Goal: Task Accomplishment & Management: Complete application form

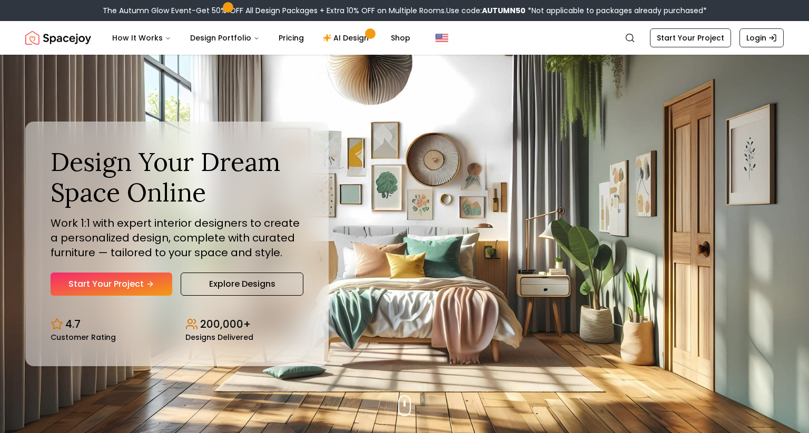
click at [142, 302] on div "Design Your Dream Space Online Work 1:1 with expert interior designers to creat…" at bounding box center [176, 244] width 303 height 245
click at [158, 285] on link "Start Your Project" at bounding box center [112, 284] width 122 height 23
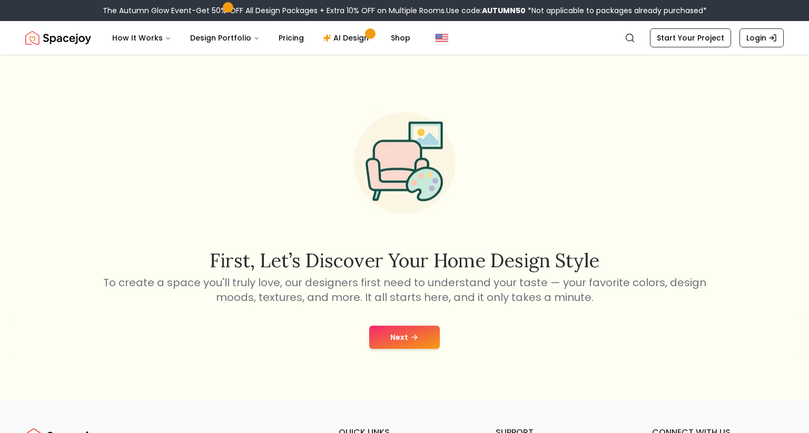
click at [422, 342] on button "Next" at bounding box center [404, 337] width 71 height 23
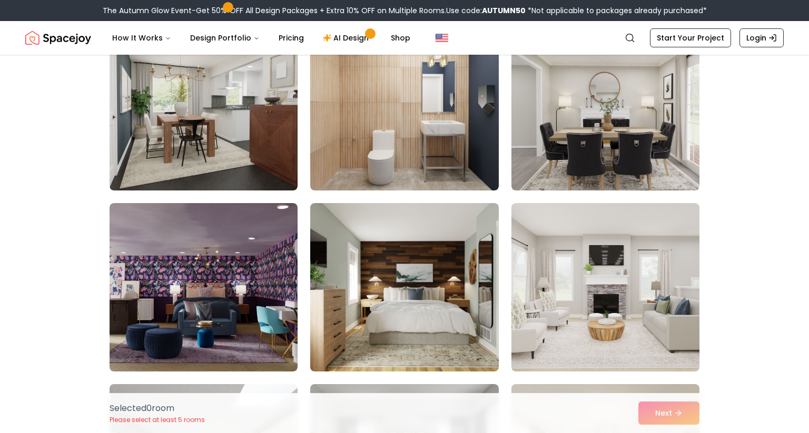
scroll to position [124, 0]
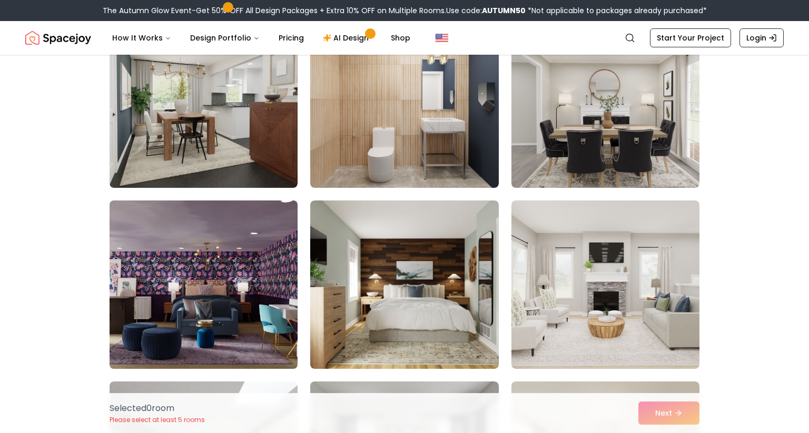
click at [230, 324] on img at bounding box center [203, 284] width 197 height 177
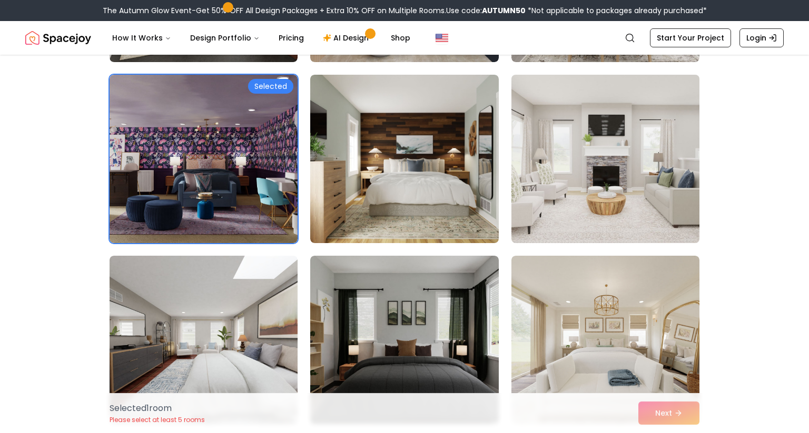
click at [662, 172] on img at bounding box center [604, 159] width 197 height 177
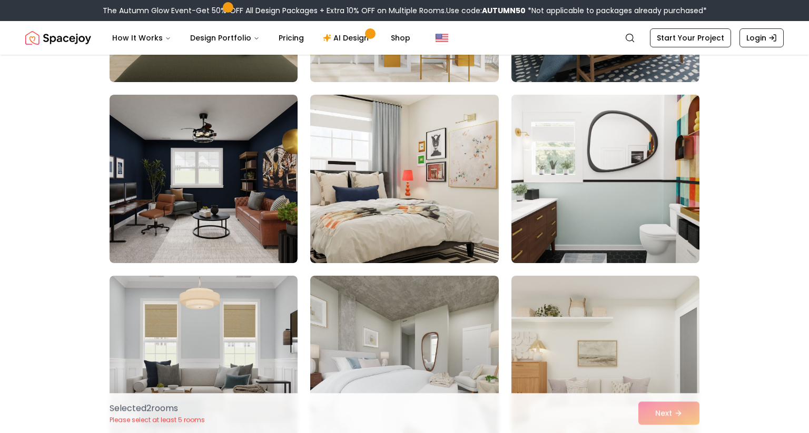
click at [666, 201] on img at bounding box center [604, 179] width 197 height 177
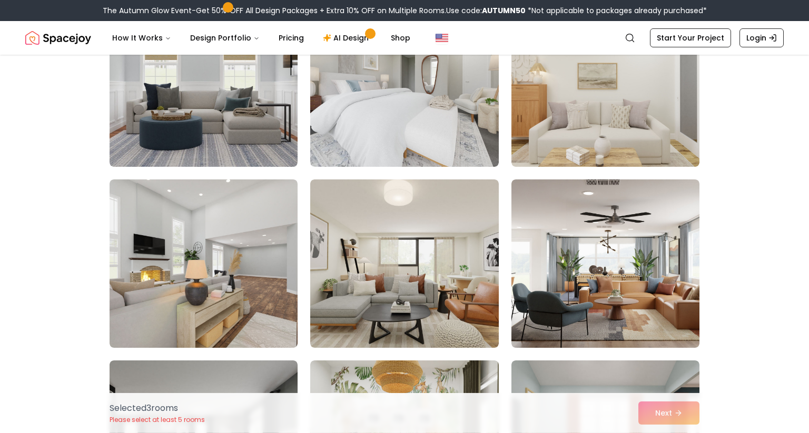
scroll to position [1597, 0]
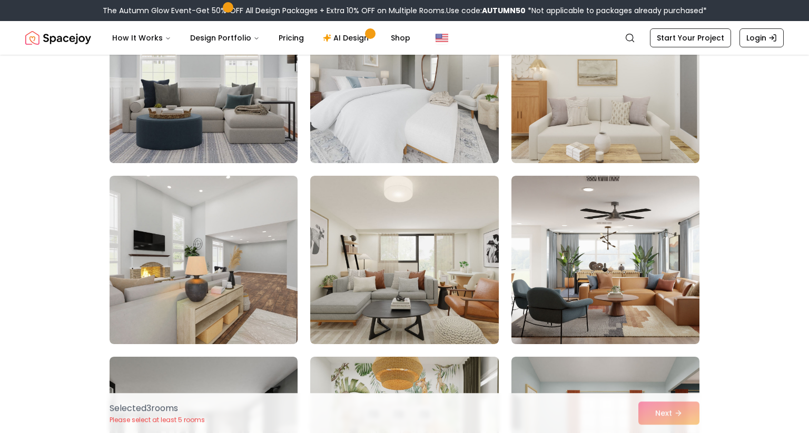
click at [263, 129] on img at bounding box center [203, 79] width 197 height 177
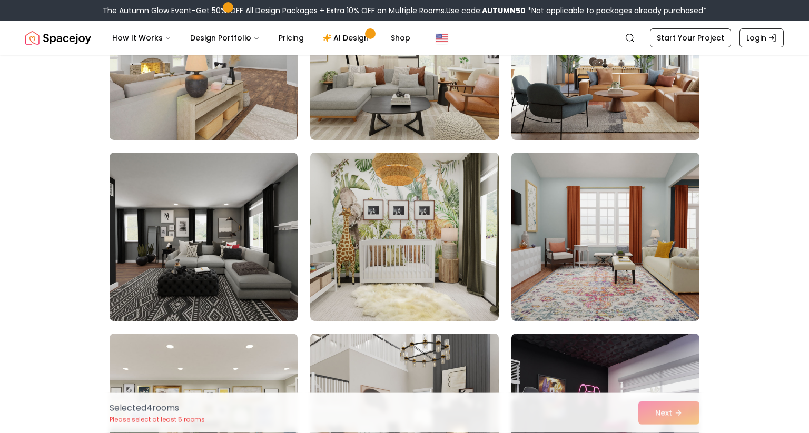
scroll to position [1802, 0]
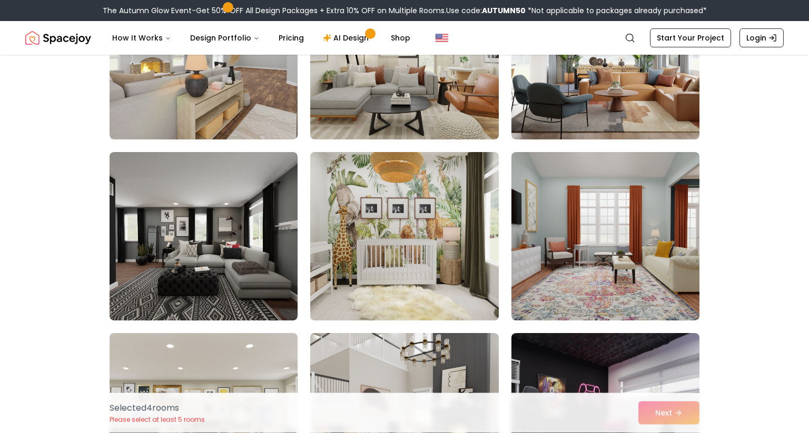
click at [427, 264] on img at bounding box center [403, 236] width 197 height 177
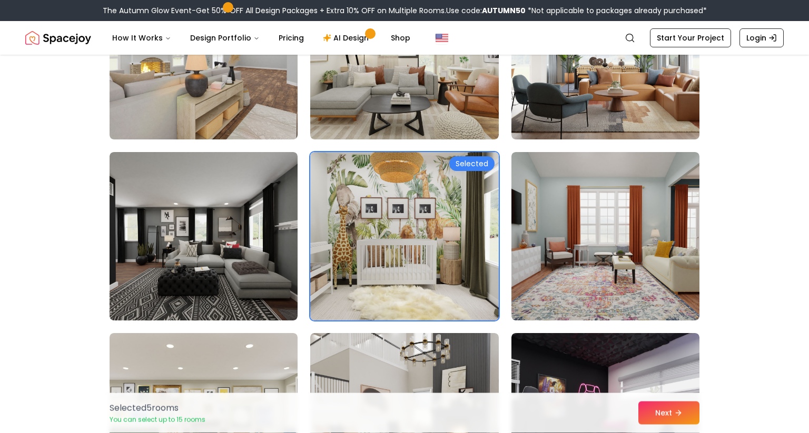
click at [416, 275] on img at bounding box center [403, 236] width 197 height 177
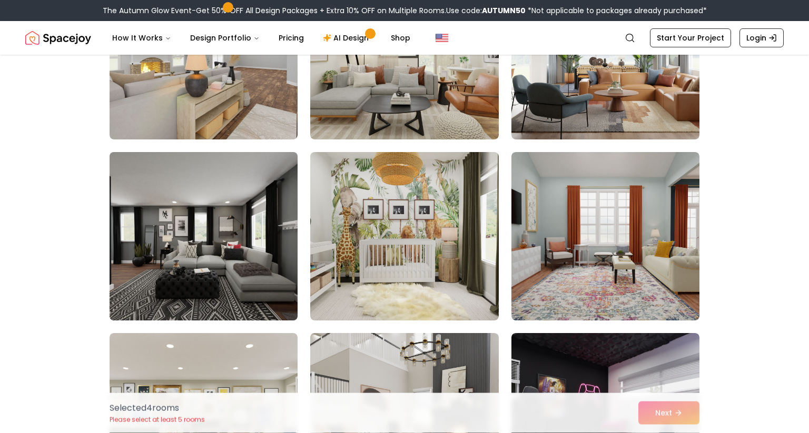
click at [273, 290] on img at bounding box center [203, 236] width 197 height 177
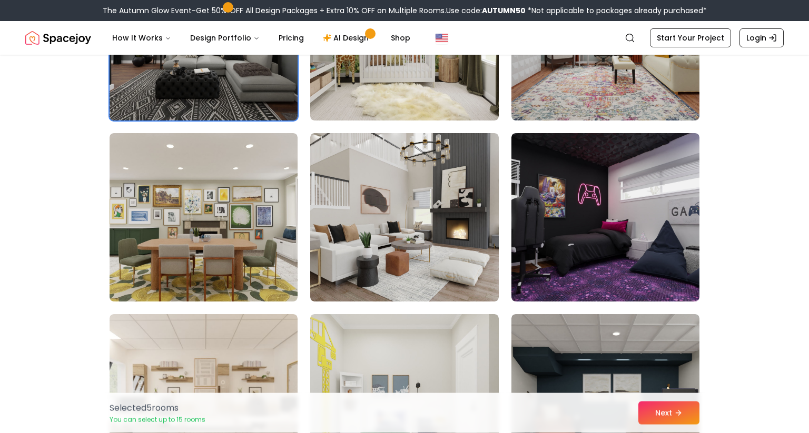
scroll to position [1999, 0]
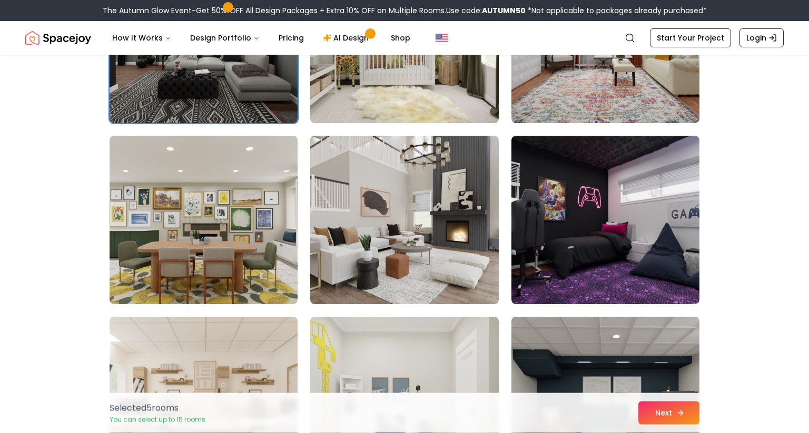
click at [673, 415] on button "Next" at bounding box center [668, 413] width 61 height 23
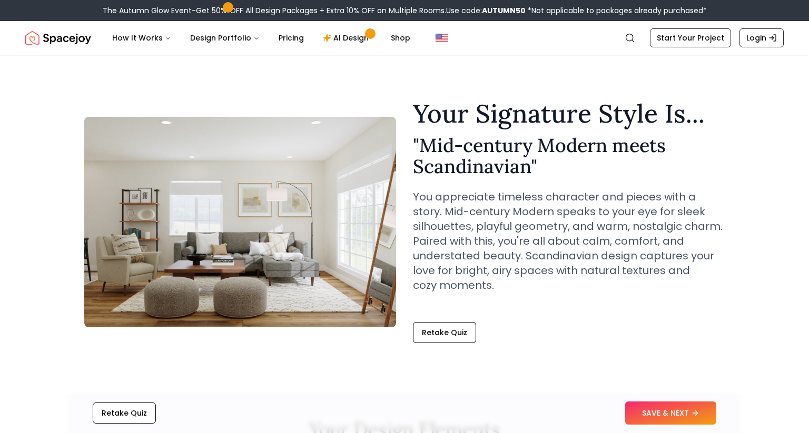
click at [203, 270] on img at bounding box center [240, 222] width 312 height 211
click at [660, 416] on button "SAVE & NEXT" at bounding box center [670, 413] width 91 height 23
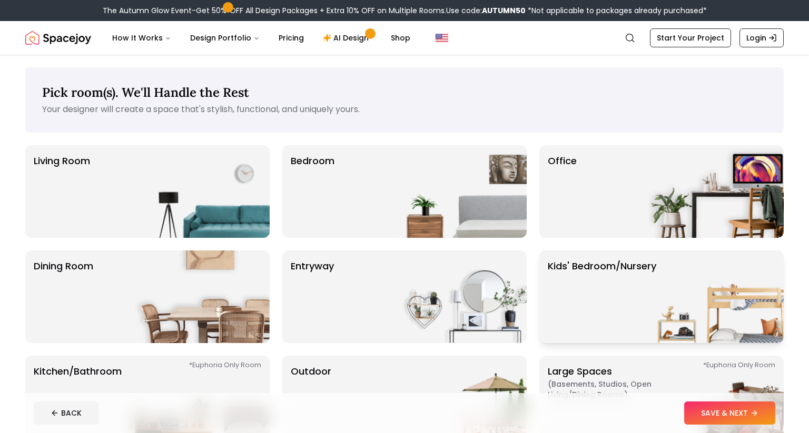
click at [699, 273] on img at bounding box center [716, 297] width 135 height 93
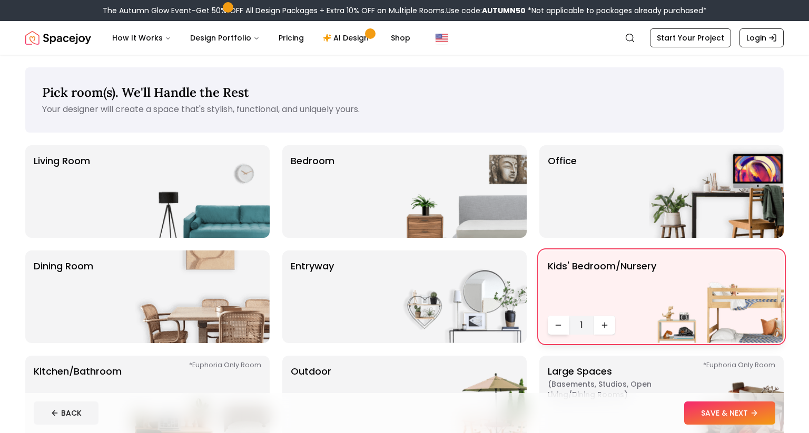
click at [567, 328] on button "Decrease quantity" at bounding box center [557, 325] width 21 height 19
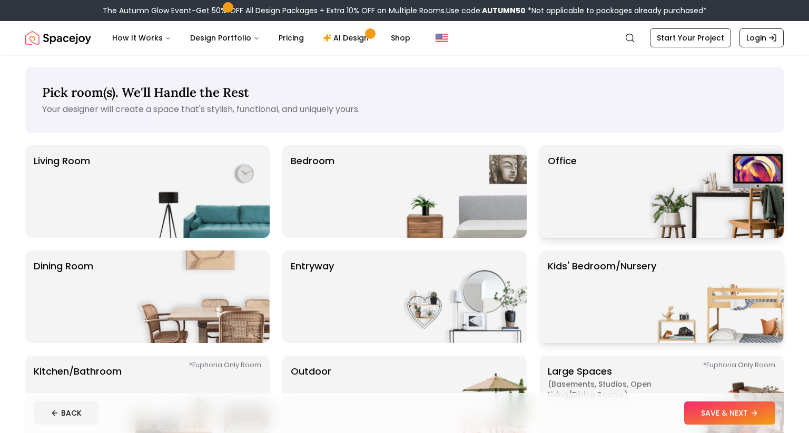
click at [619, 210] on div "Office" at bounding box center [661, 191] width 244 height 93
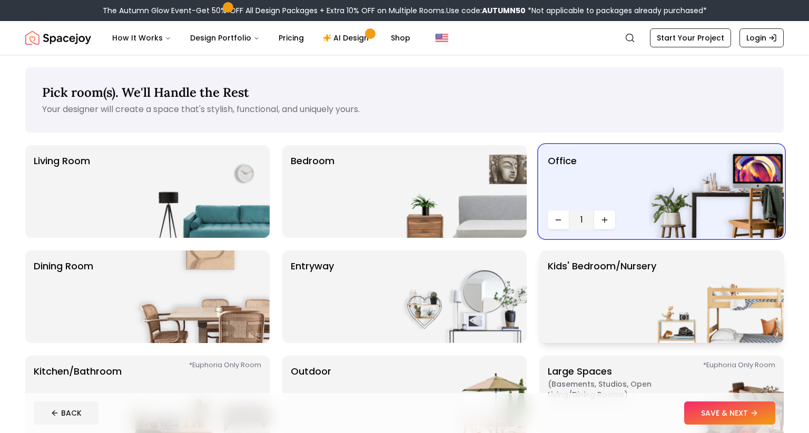
click at [649, 298] on img at bounding box center [716, 297] width 135 height 93
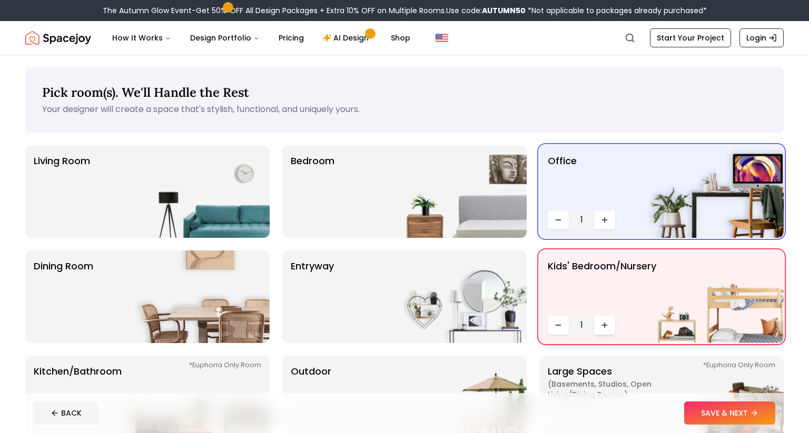
click at [614, 328] on button "Increase quantity" at bounding box center [604, 325] width 21 height 19
click at [607, 225] on button "Increase quantity" at bounding box center [604, 220] width 21 height 19
click at [615, 222] on div "Office 2" at bounding box center [661, 191] width 244 height 93
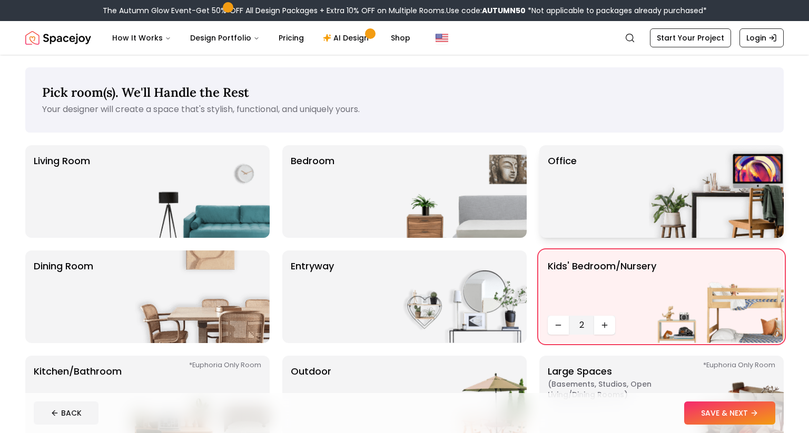
click at [607, 220] on icon "Increase quantity" at bounding box center [604, 220] width 8 height 8
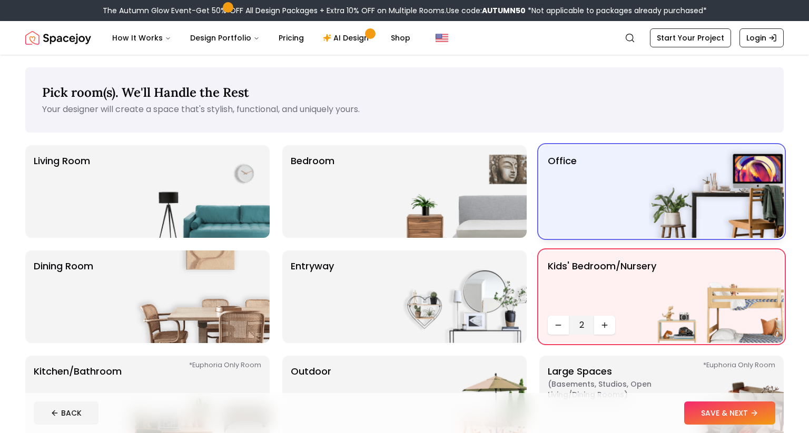
click at [607, 229] on button "Increase quantity" at bounding box center [604, 220] width 21 height 19
click at [610, 228] on button "Increase quantity" at bounding box center [604, 220] width 21 height 19
click at [607, 228] on button "Increase quantity" at bounding box center [604, 220] width 21 height 19
click at [444, 204] on img at bounding box center [459, 191] width 135 height 93
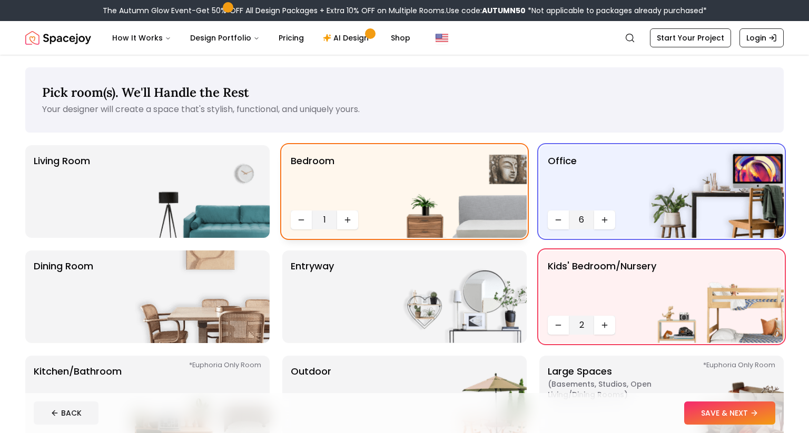
click at [360, 224] on div "Bedroom 1" at bounding box center [404, 191] width 244 height 93
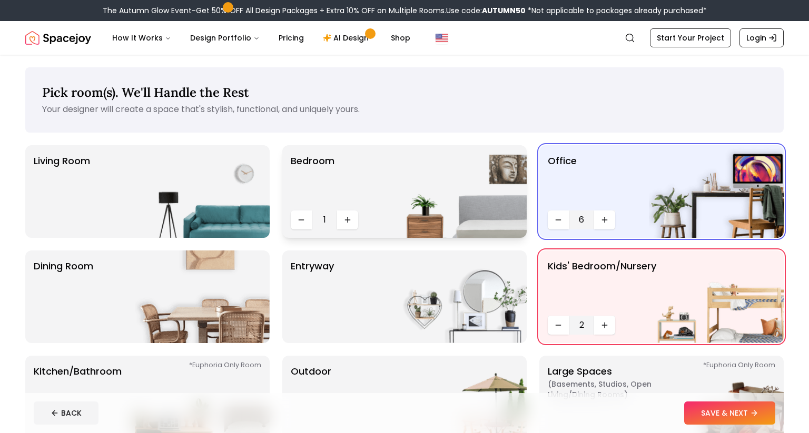
click at [361, 218] on div "Bedroom 1" at bounding box center [404, 191] width 244 height 93
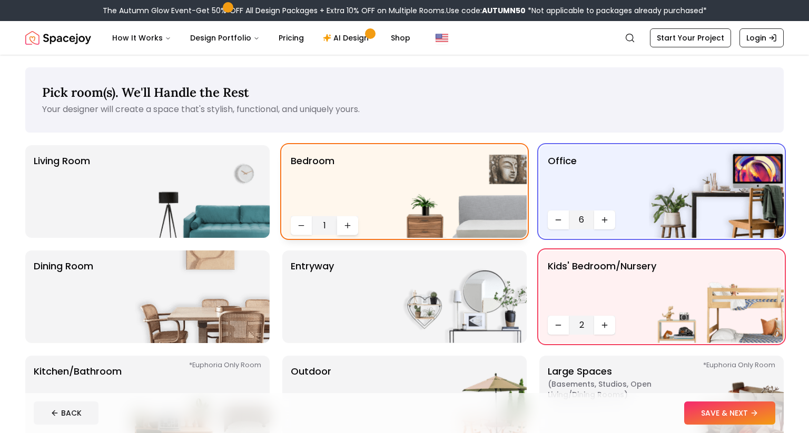
click at [353, 227] on button "Increase quantity" at bounding box center [347, 225] width 21 height 19
click at [348, 232] on div "Bedroom 2" at bounding box center [404, 191] width 244 height 93
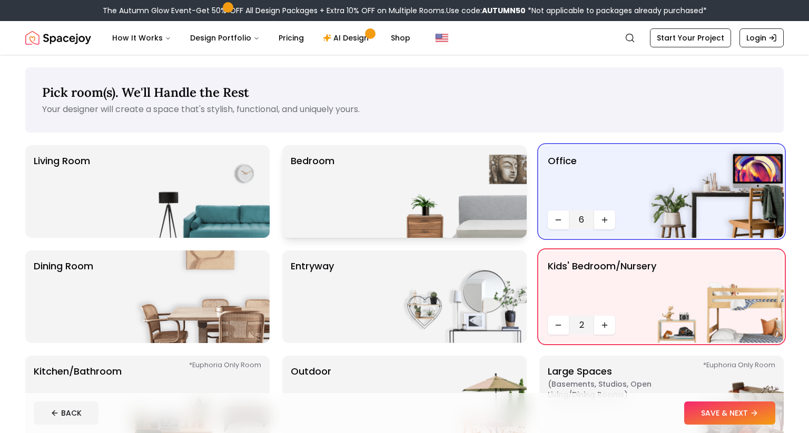
click at [347, 228] on button "Increase quantity" at bounding box center [347, 220] width 21 height 19
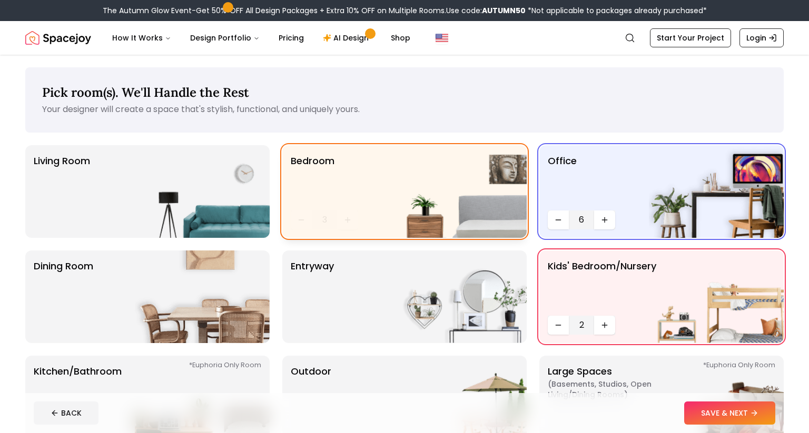
click at [346, 226] on button "Increase quantity" at bounding box center [347, 220] width 21 height 19
click at [347, 225] on button "Increase quantity" at bounding box center [347, 220] width 21 height 19
click at [351, 296] on div "entryway" at bounding box center [404, 297] width 244 height 93
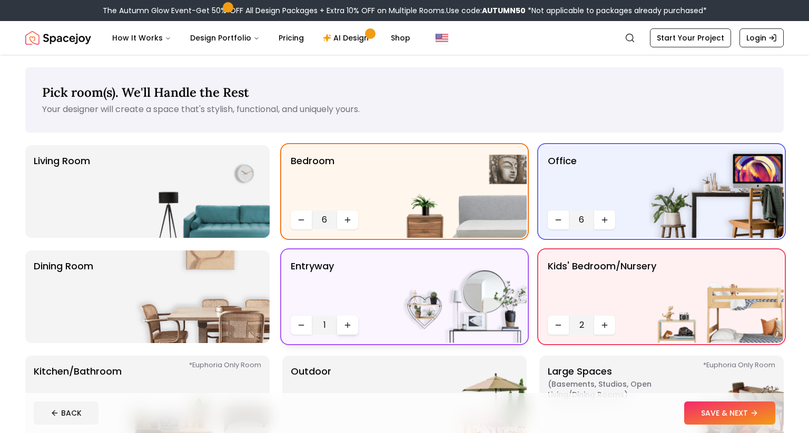
click at [357, 321] on button "Increase quantity" at bounding box center [347, 325] width 21 height 19
click at [353, 324] on button "Increase quantity" at bounding box center [347, 325] width 21 height 19
click at [381, 384] on div "Outdoor" at bounding box center [404, 402] width 244 height 93
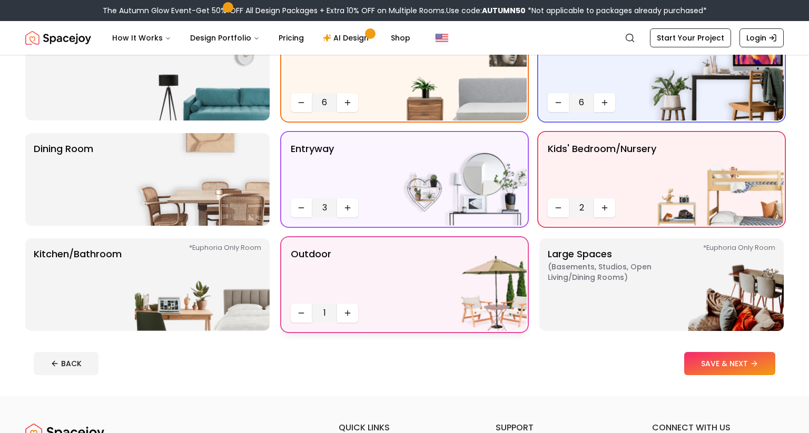
scroll to position [125, 0]
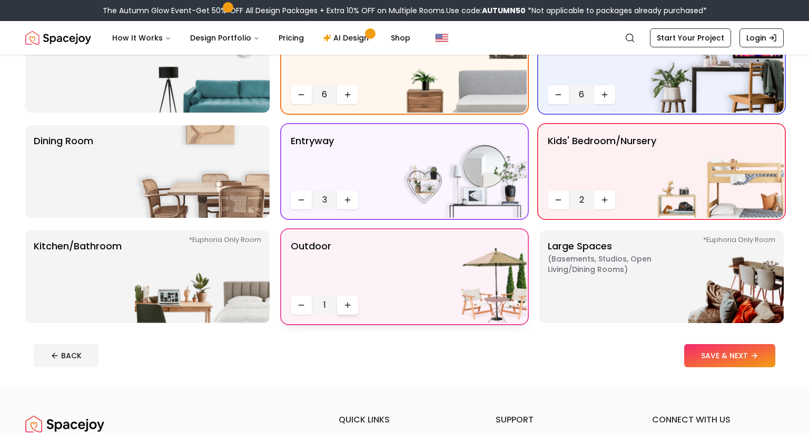
click at [348, 313] on button "Increase quantity" at bounding box center [347, 305] width 21 height 19
click at [354, 319] on div "Outdoor 2" at bounding box center [404, 277] width 244 height 93
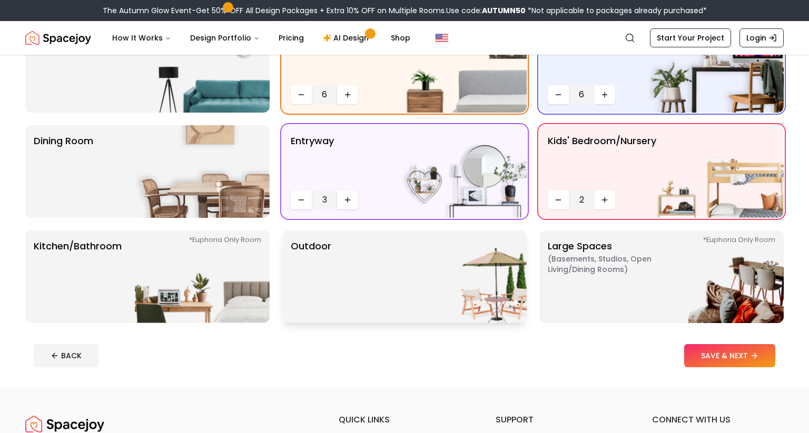
click at [355, 313] on div "Outdoor" at bounding box center [404, 277] width 244 height 93
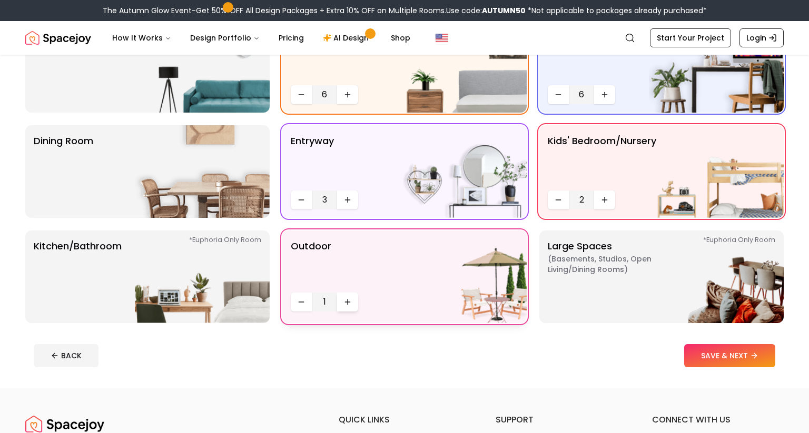
click at [355, 312] on button "Increase quantity" at bounding box center [347, 302] width 21 height 19
click at [356, 312] on button "Increase quantity" at bounding box center [347, 305] width 21 height 19
click at [357, 313] on button "Increase quantity" at bounding box center [347, 305] width 21 height 19
click at [75, 305] on p "Kitchen/Bathroom *Euphoria Only Room" at bounding box center [78, 277] width 88 height 76
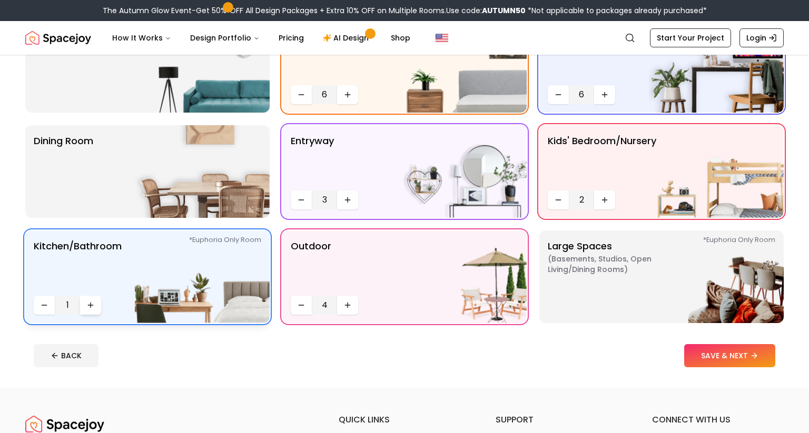
click at [90, 309] on icon "Increase quantity" at bounding box center [90, 305] width 8 height 8
click at [90, 308] on icon "Increase quantity" at bounding box center [90, 305] width 8 height 8
click at [87, 309] on icon "Increase quantity" at bounding box center [90, 305] width 8 height 8
click at [64, 165] on p "Dining Room" at bounding box center [63, 172] width 59 height 76
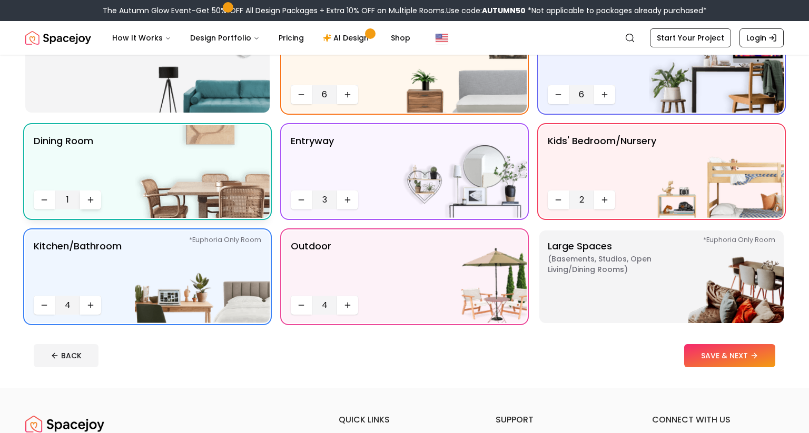
click at [94, 206] on button "Increase quantity" at bounding box center [90, 200] width 21 height 19
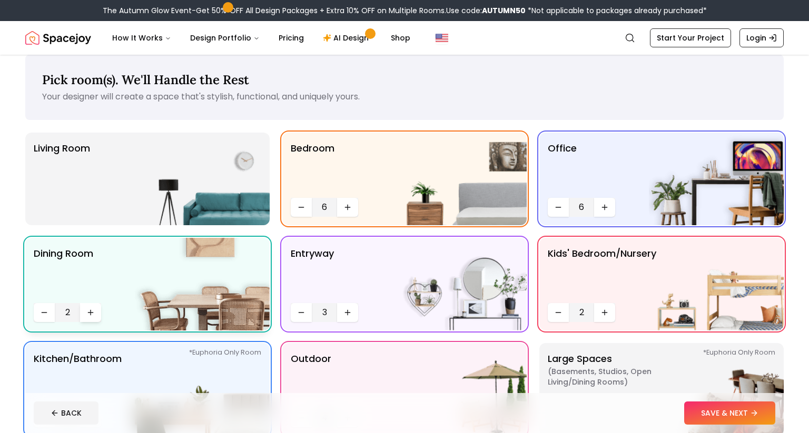
scroll to position [0, 0]
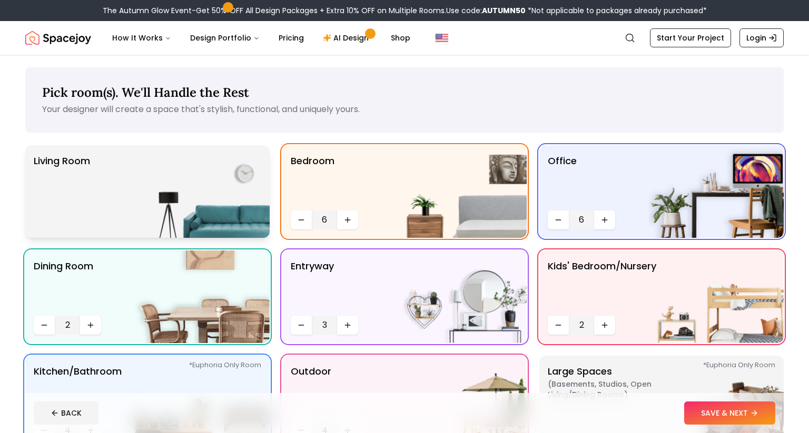
click at [73, 205] on p "Living Room" at bounding box center [62, 192] width 56 height 76
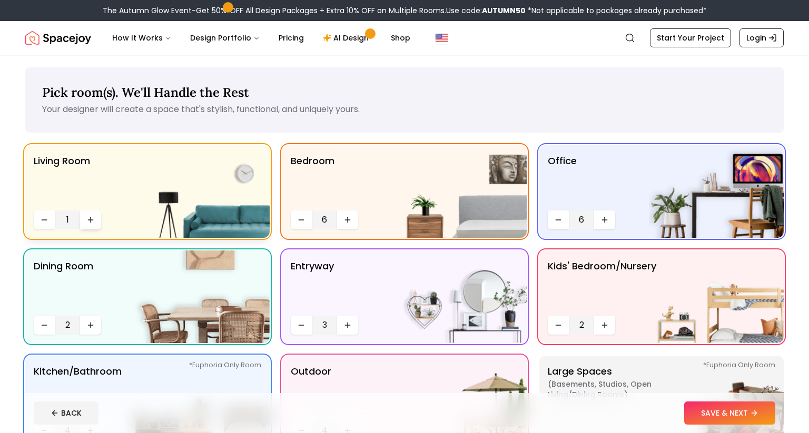
click at [101, 227] on button "Increase quantity" at bounding box center [90, 220] width 21 height 19
click at [96, 223] on button "Increase quantity" at bounding box center [90, 220] width 21 height 19
click at [87, 224] on icon "Increase quantity" at bounding box center [90, 220] width 8 height 8
click at [717, 411] on button "SAVE & NEXT" at bounding box center [729, 413] width 91 height 23
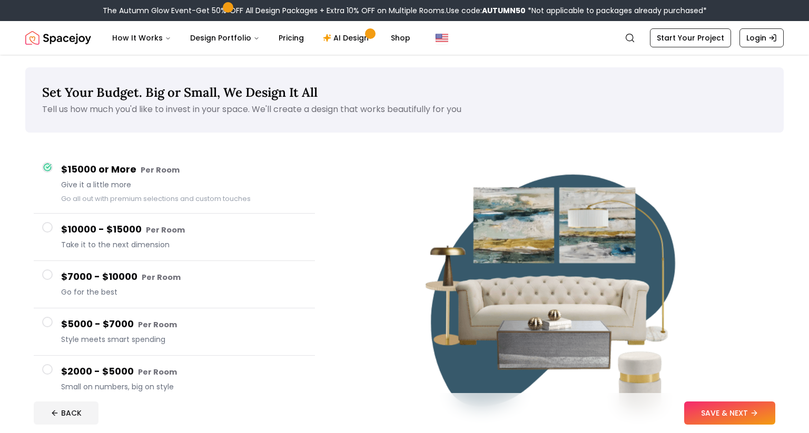
click at [436, 292] on img at bounding box center [557, 291] width 293 height 293
click at [742, 405] on button "SAVE & NEXT" at bounding box center [729, 413] width 91 height 23
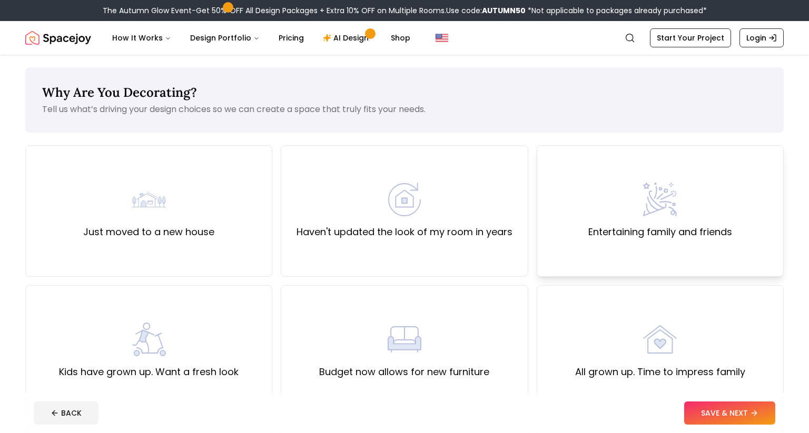
click at [721, 224] on div "Entertaining family and friends" at bounding box center [660, 211] width 144 height 57
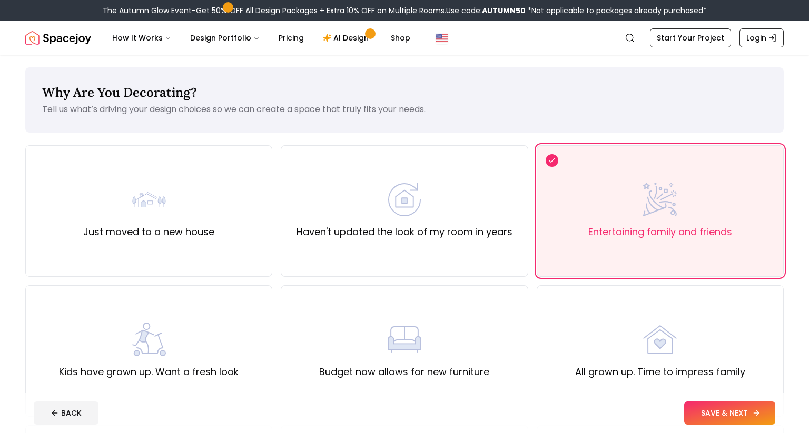
click at [737, 415] on button "SAVE & NEXT" at bounding box center [729, 413] width 91 height 23
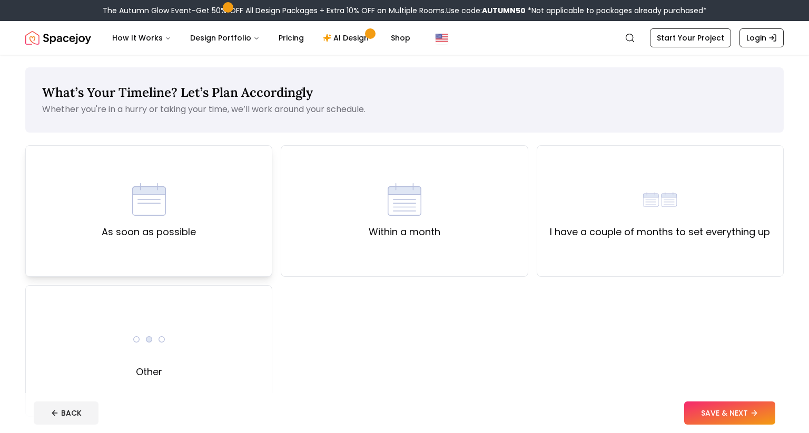
click at [223, 254] on div "As soon as possible" at bounding box center [148, 211] width 247 height 132
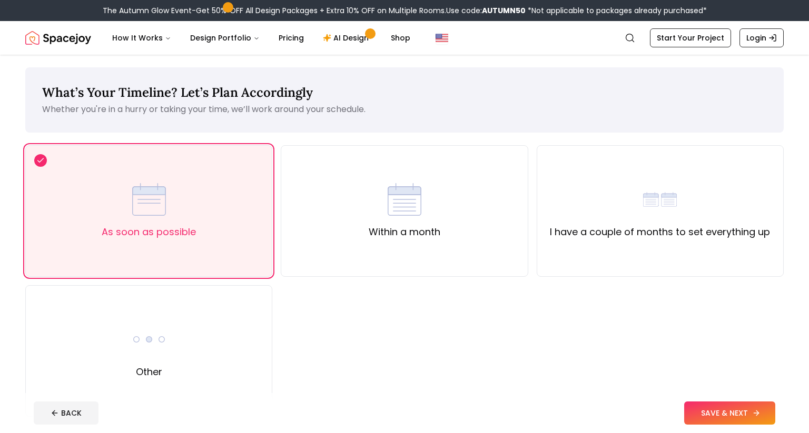
click at [742, 412] on button "SAVE & NEXT" at bounding box center [729, 413] width 91 height 23
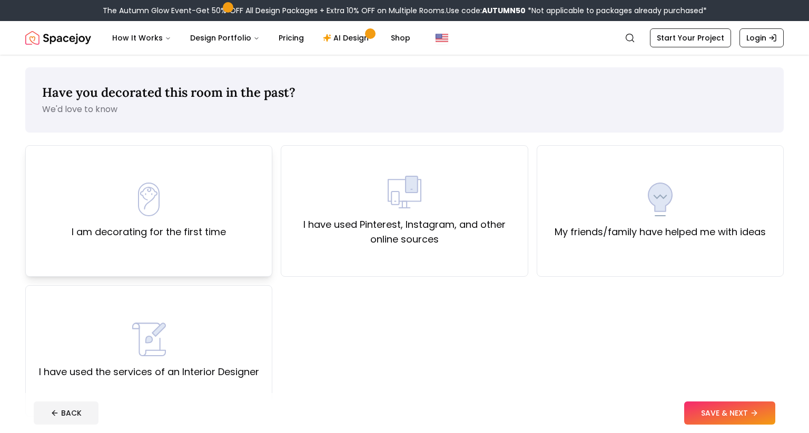
click at [230, 242] on div "I am decorating for the first time" at bounding box center [148, 211] width 247 height 132
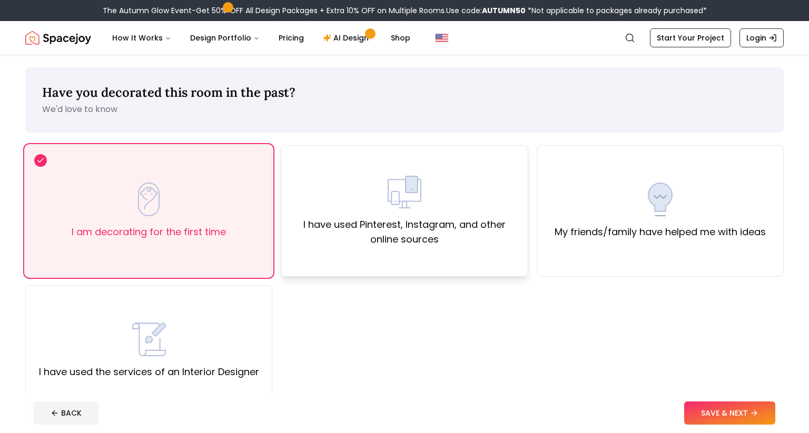
click at [487, 244] on label "I have used Pinterest, Instagram, and other online sources" at bounding box center [404, 231] width 229 height 29
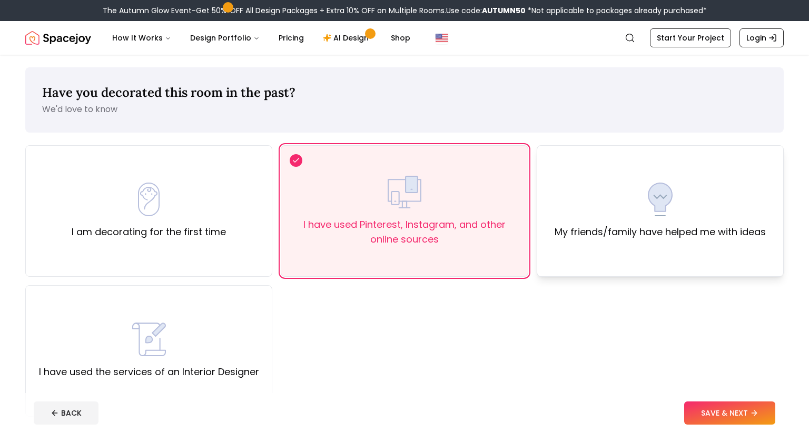
click at [677, 225] on label "My friends/family have helped me with ideas" at bounding box center [659, 232] width 211 height 15
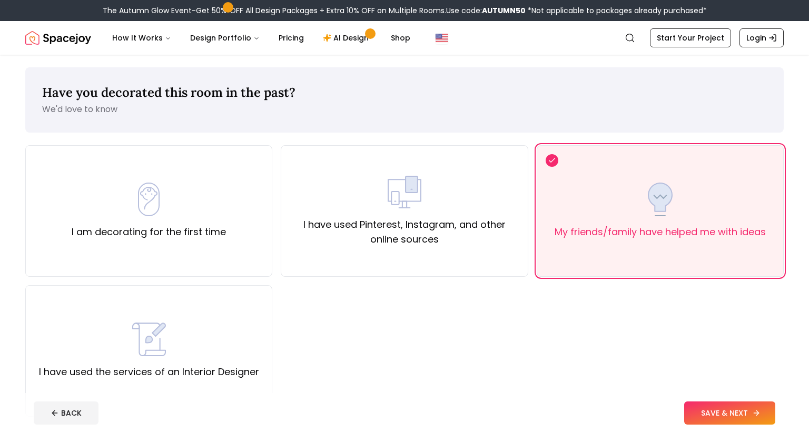
click at [759, 412] on button "SAVE & NEXT" at bounding box center [729, 413] width 91 height 23
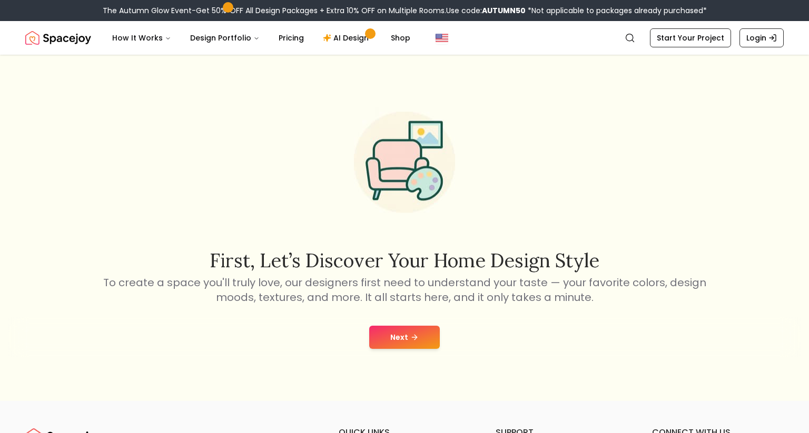
click at [387, 325] on div "Next" at bounding box center [404, 337] width 792 height 40
click at [398, 335] on button "Next" at bounding box center [404, 337] width 71 height 23
